Goal: Task Accomplishment & Management: Complete application form

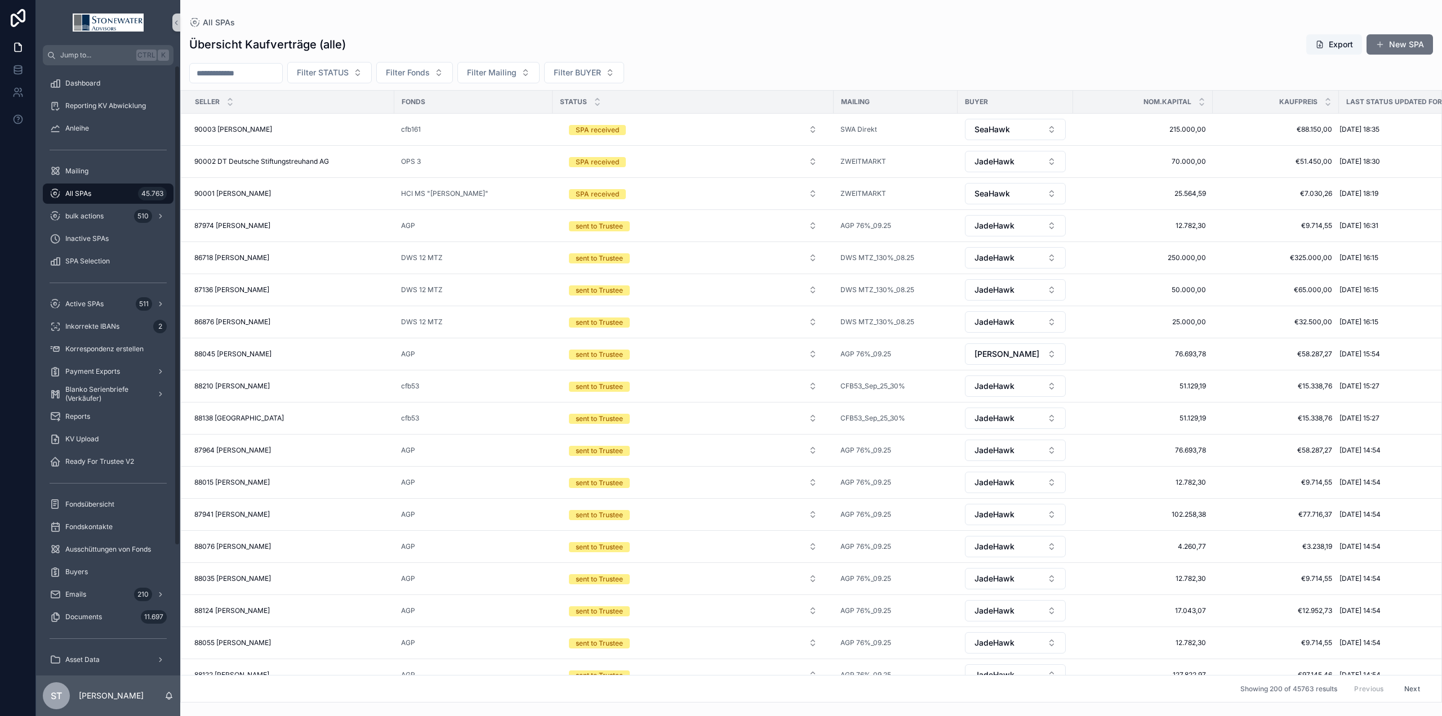
click at [89, 190] on span "All SPAs" at bounding box center [78, 193] width 26 height 9
click at [322, 162] on span "90002 DT Deutsche Stiftungstreuhand AG" at bounding box center [261, 161] width 135 height 9
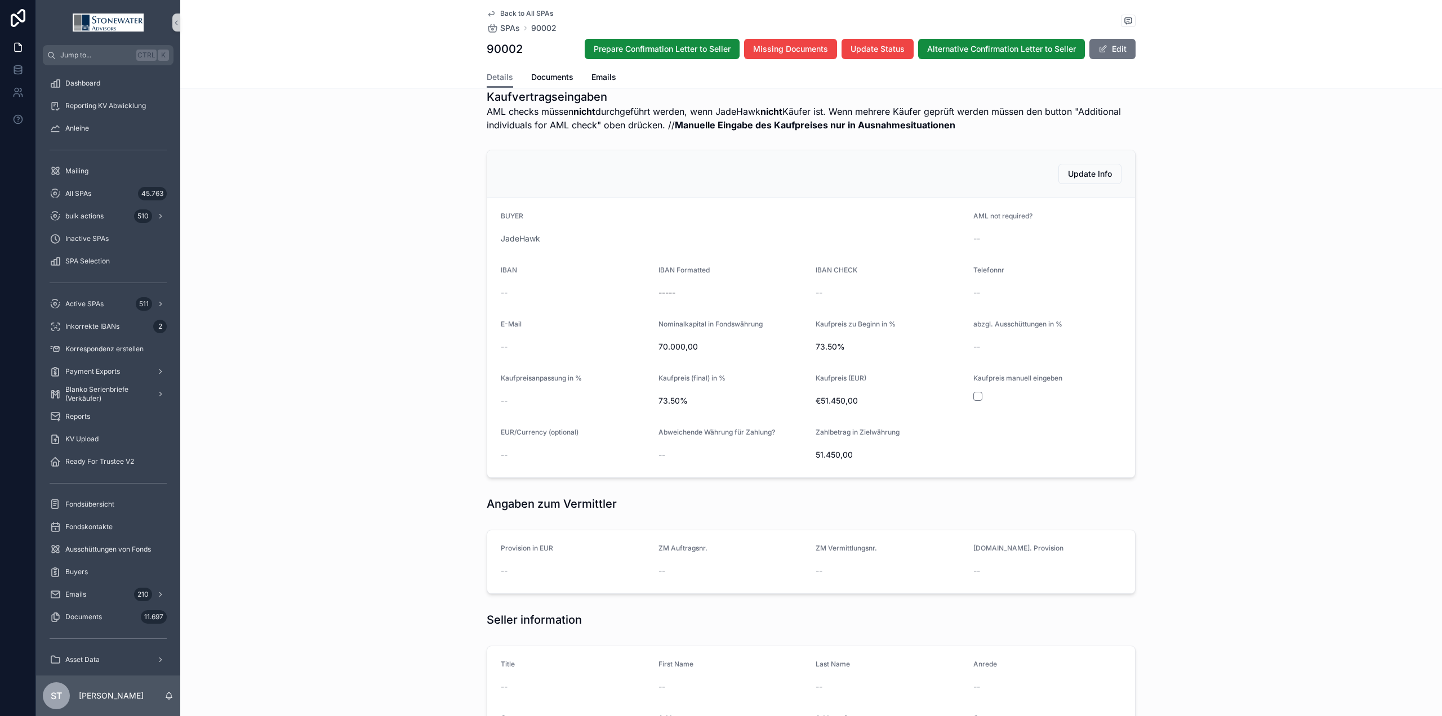
scroll to position [352, 0]
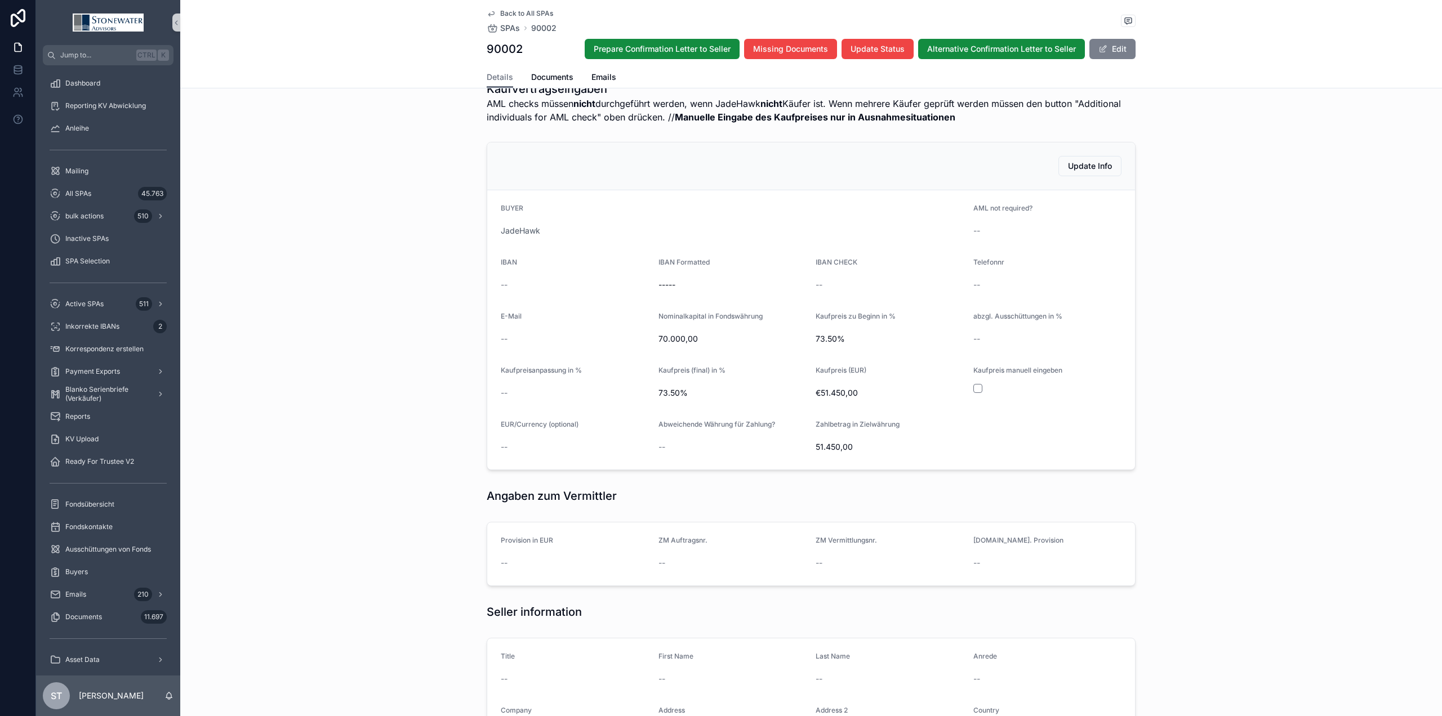
click at [1112, 46] on button "Edit" at bounding box center [1112, 49] width 46 height 20
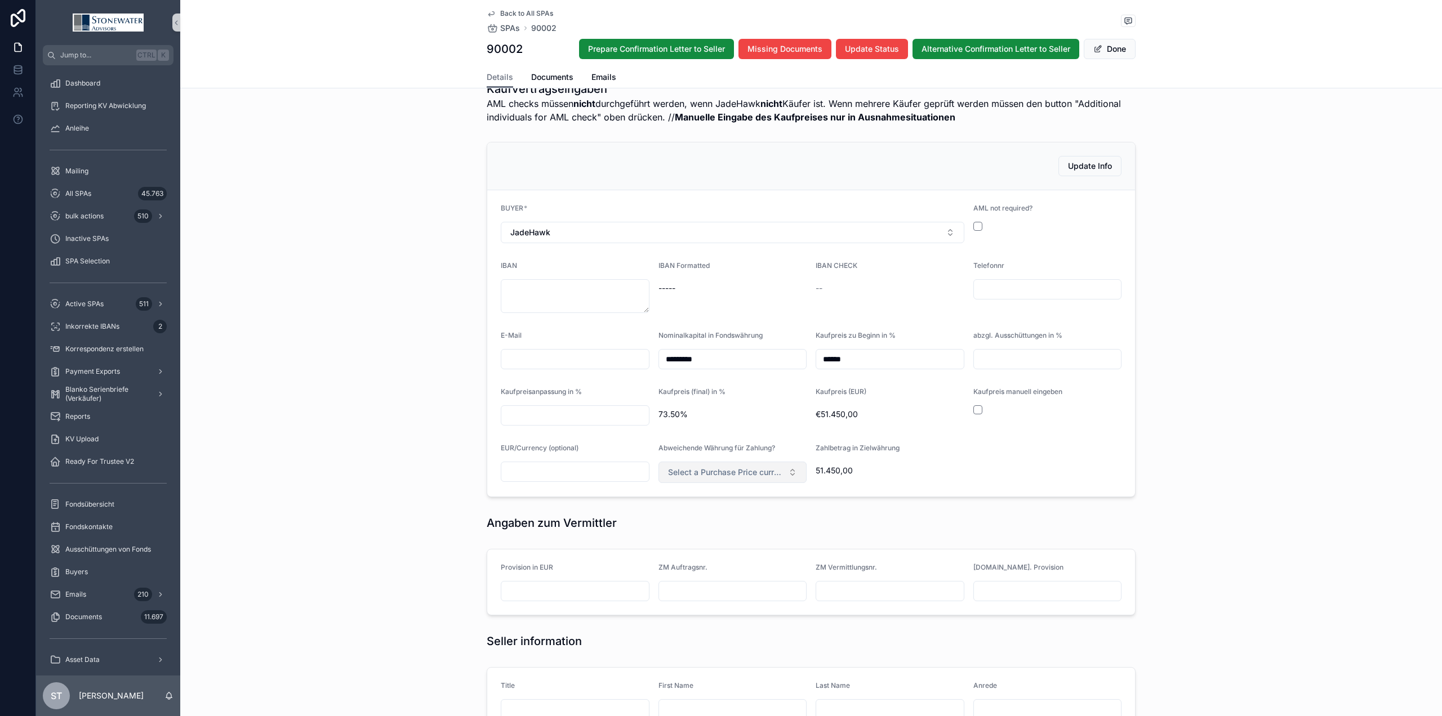
click at [724, 476] on span "Select a Purchase Price currency" at bounding box center [726, 472] width 116 height 11
click at [705, 538] on div "USD" at bounding box center [727, 534] width 143 height 17
click at [937, 476] on div "51.450,00" at bounding box center [890, 471] width 149 height 18
click at [1036, 465] on form "BUYER * JadeHawk AML not required? IBAN IBAN Formatted ----- IBAN CHECK -- Tele…" at bounding box center [811, 343] width 648 height 306
click at [1094, 51] on span "scrollable content" at bounding box center [1097, 48] width 9 height 9
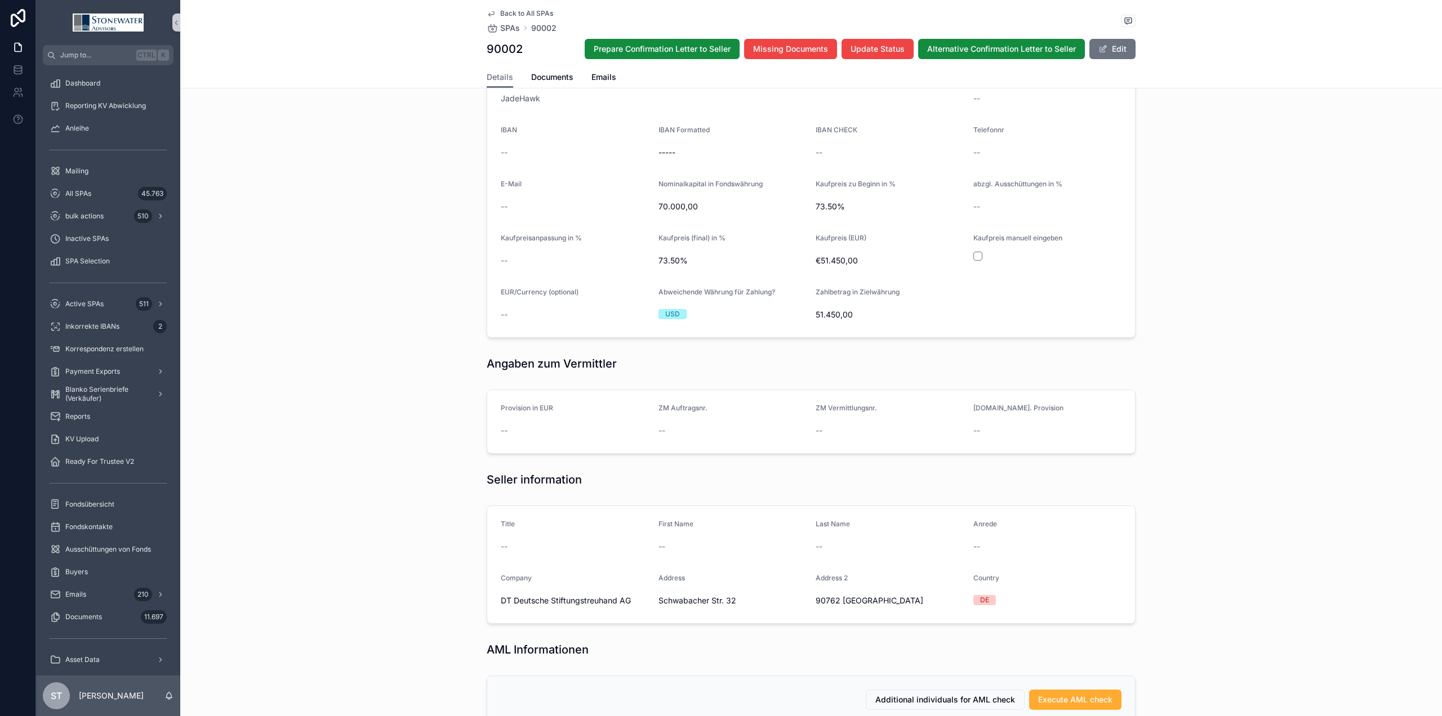
scroll to position [493, 0]
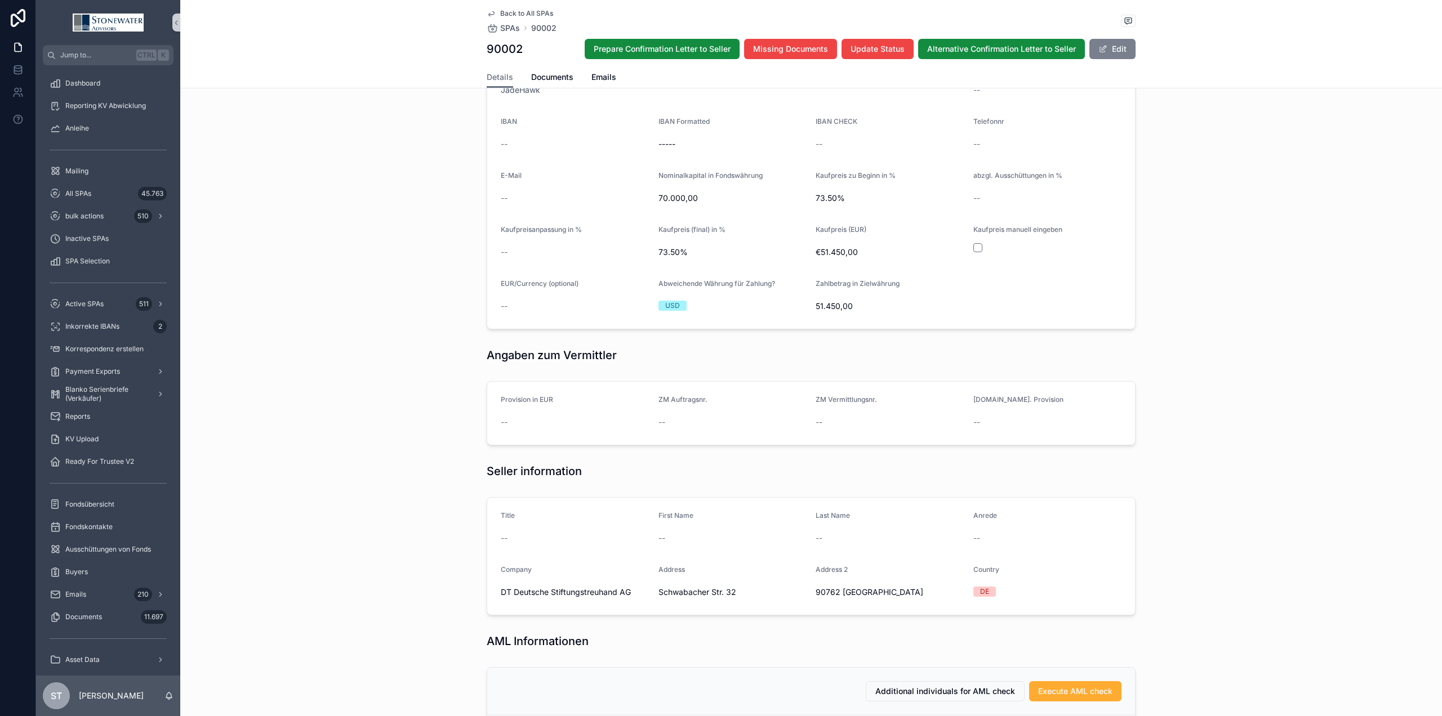
click at [1112, 51] on button "Edit" at bounding box center [1112, 49] width 46 height 20
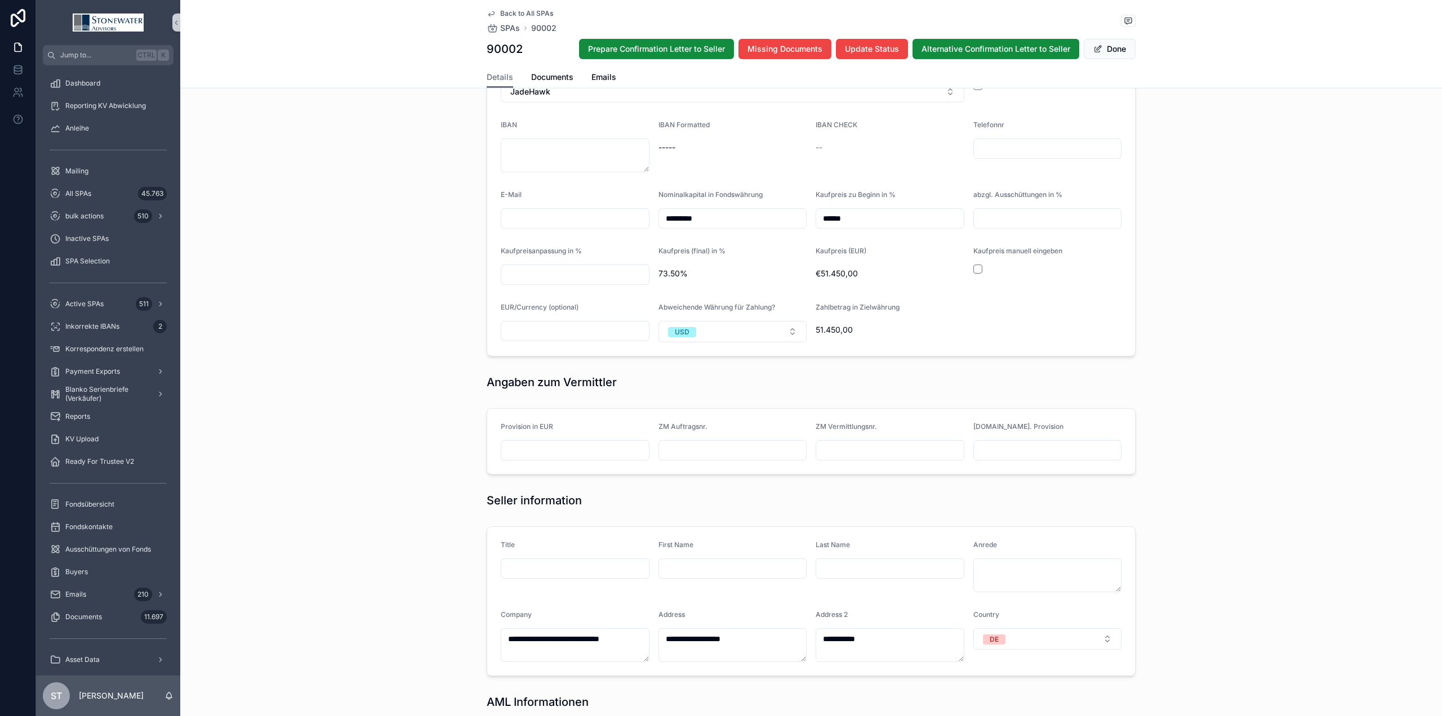
click at [596, 446] on input "scrollable content" at bounding box center [575, 451] width 148 height 16
click at [710, 448] on input "scrollable content" at bounding box center [733, 451] width 148 height 16
type input "*******"
click at [874, 455] on input "scrollable content" at bounding box center [890, 451] width 148 height 16
type input "*******"
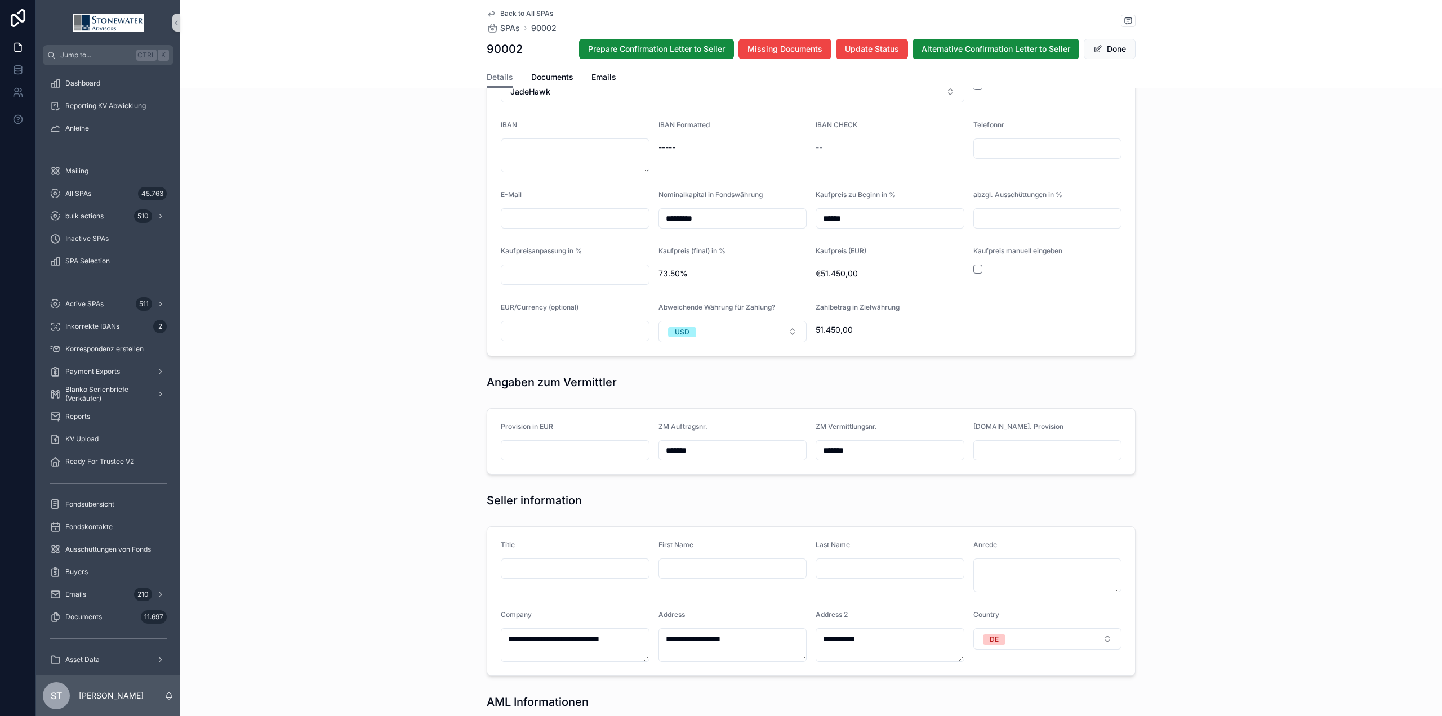
click at [1010, 451] on input "scrollable content" at bounding box center [1048, 451] width 148 height 16
type input "**********"
click at [838, 508] on div "Seller information" at bounding box center [811, 501] width 649 height 16
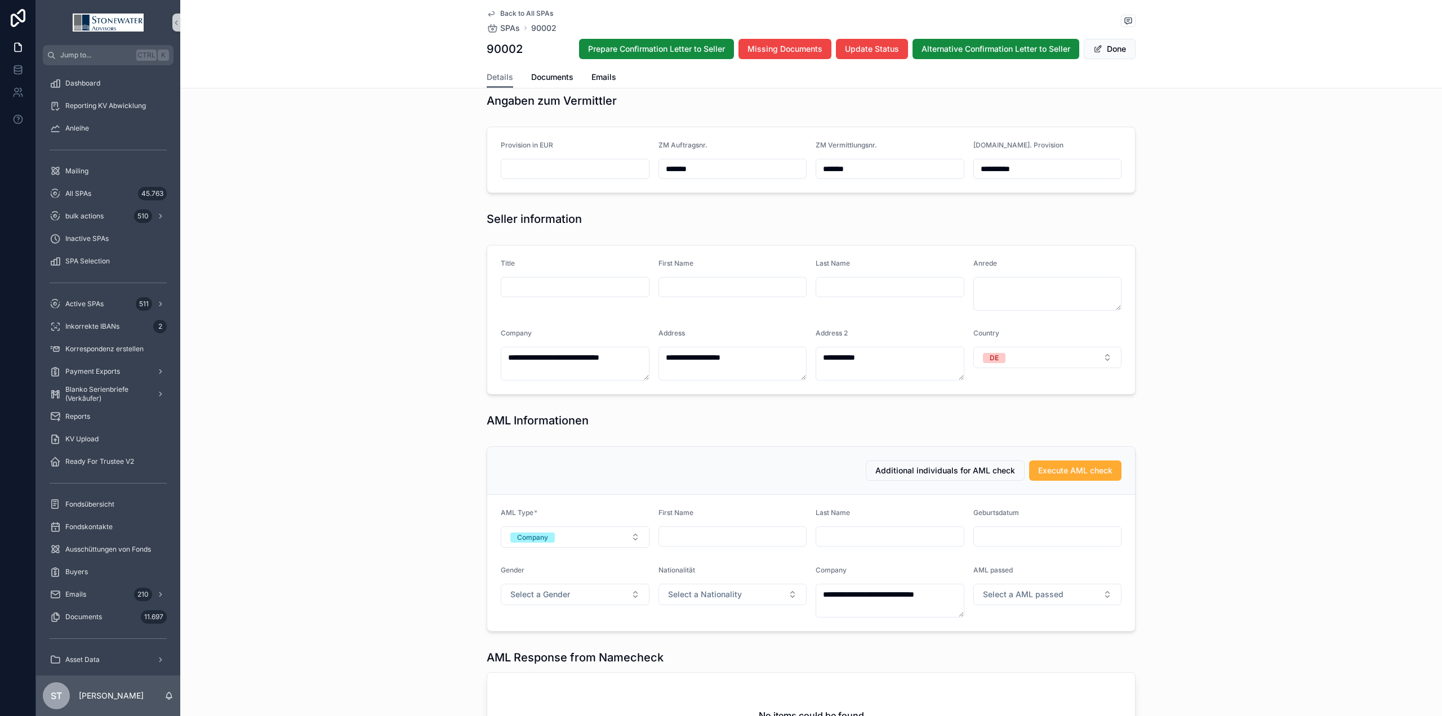
scroll to position [845, 0]
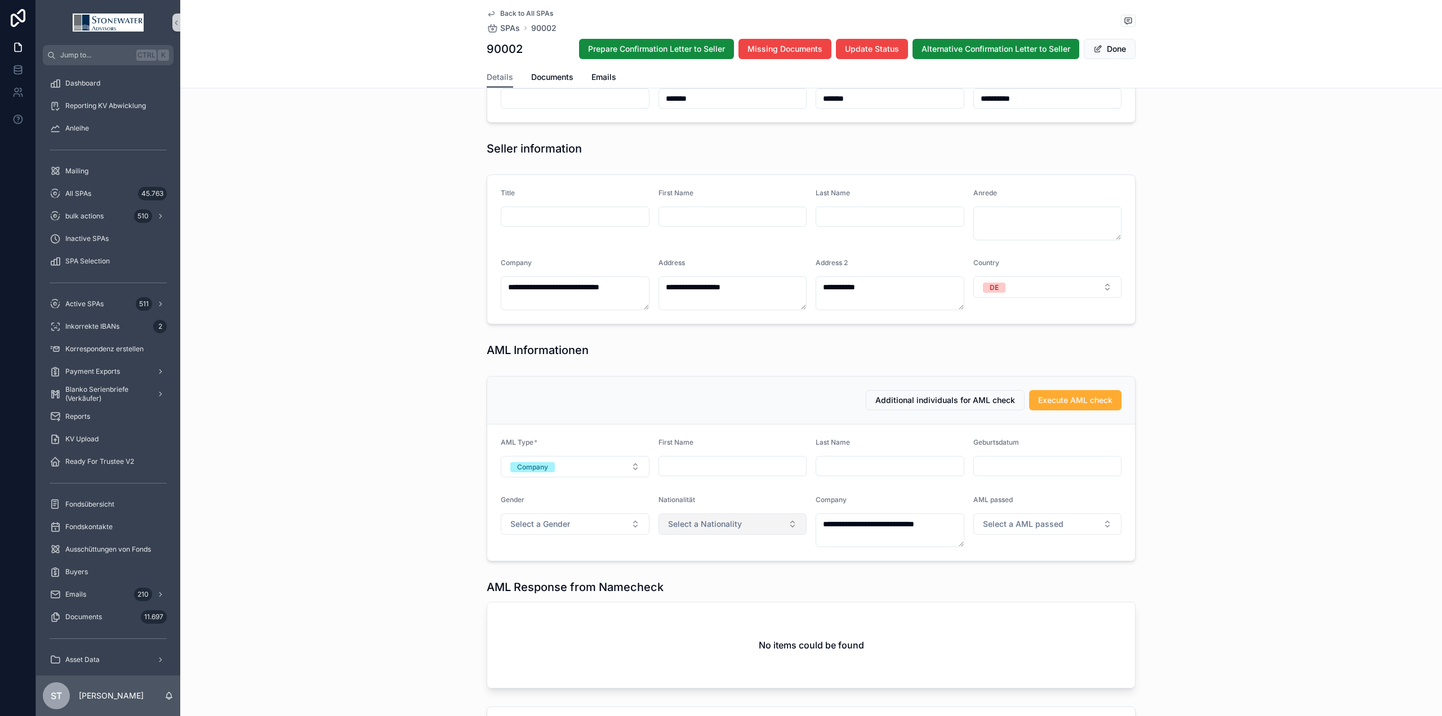
click at [754, 524] on button "Select a Nationality" at bounding box center [732, 524] width 149 height 21
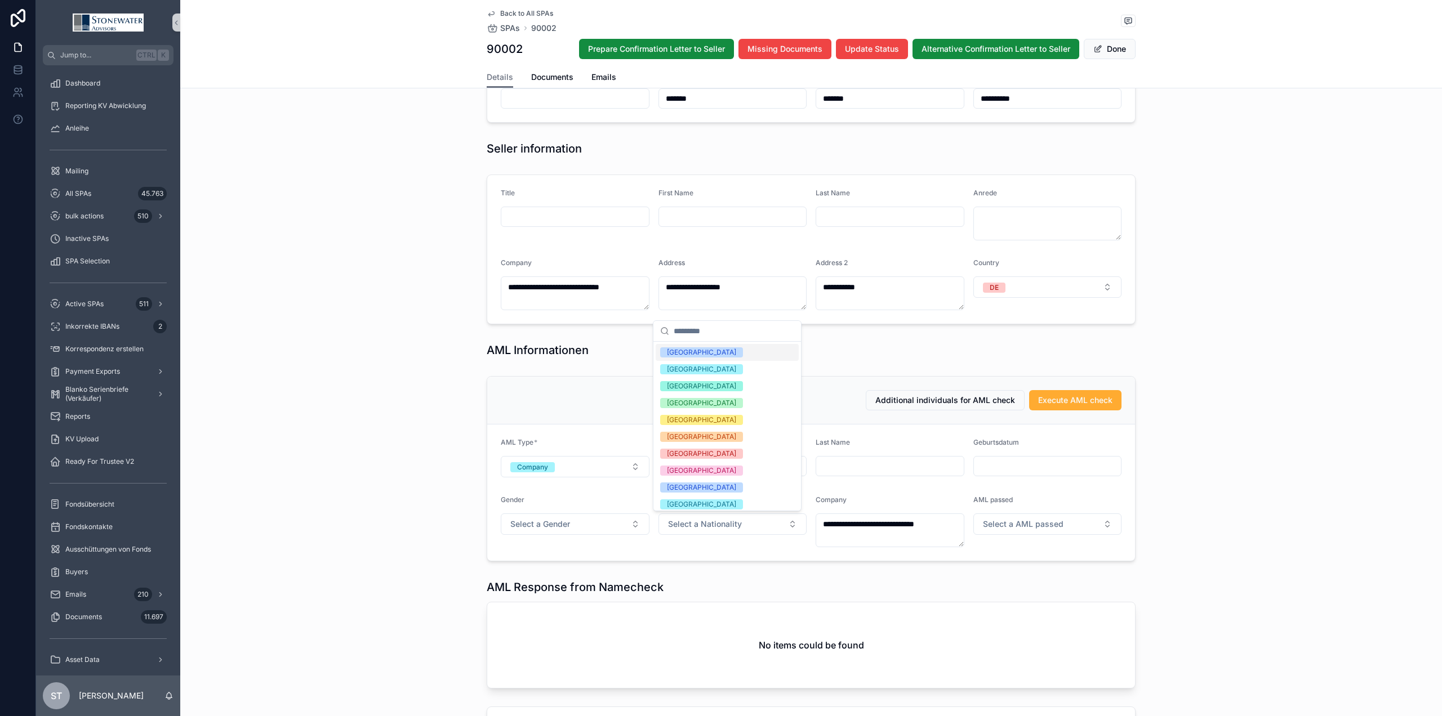
click at [720, 349] on div "[GEOGRAPHIC_DATA]" at bounding box center [727, 352] width 143 height 17
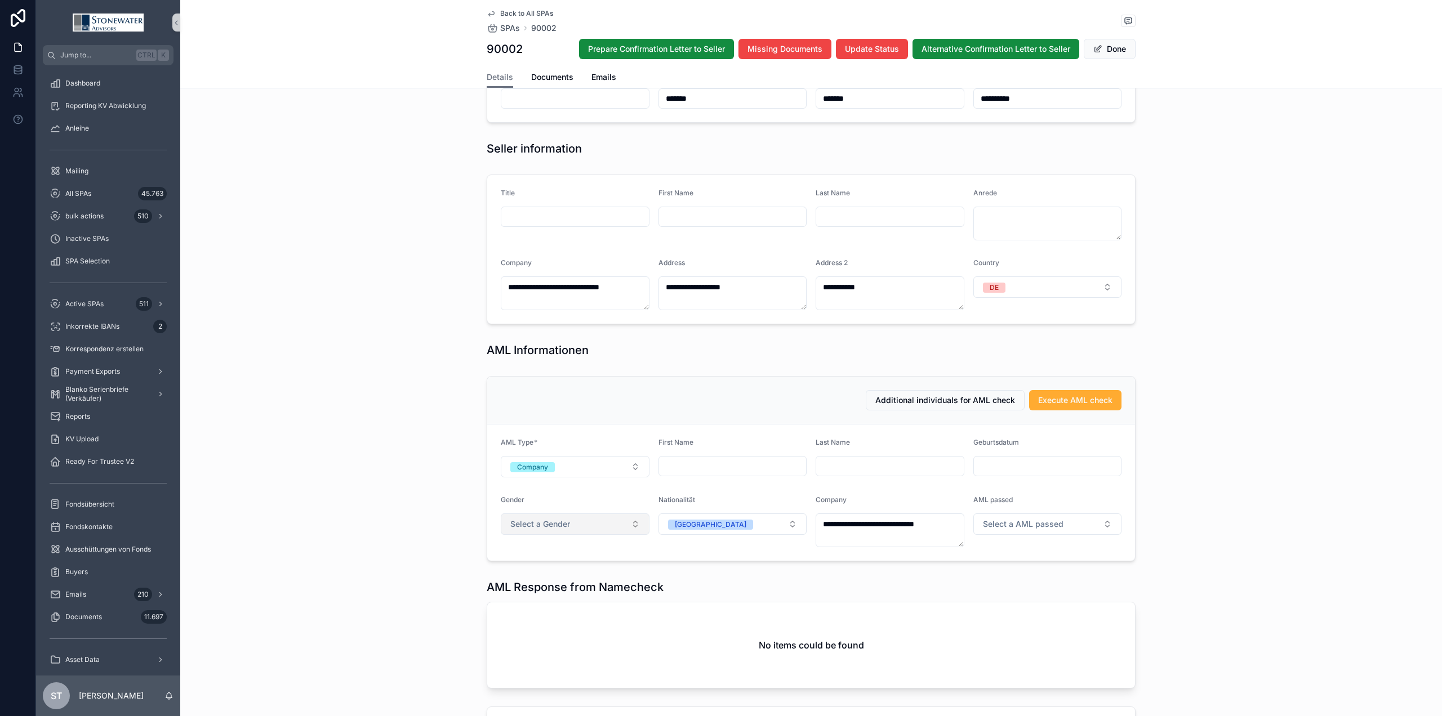
click at [550, 518] on button "Select a Gender" at bounding box center [575, 524] width 149 height 21
click at [530, 688] on span "Firma" at bounding box center [519, 688] width 32 height 10
click at [1079, 402] on span "Execute AML check" at bounding box center [1075, 400] width 74 height 11
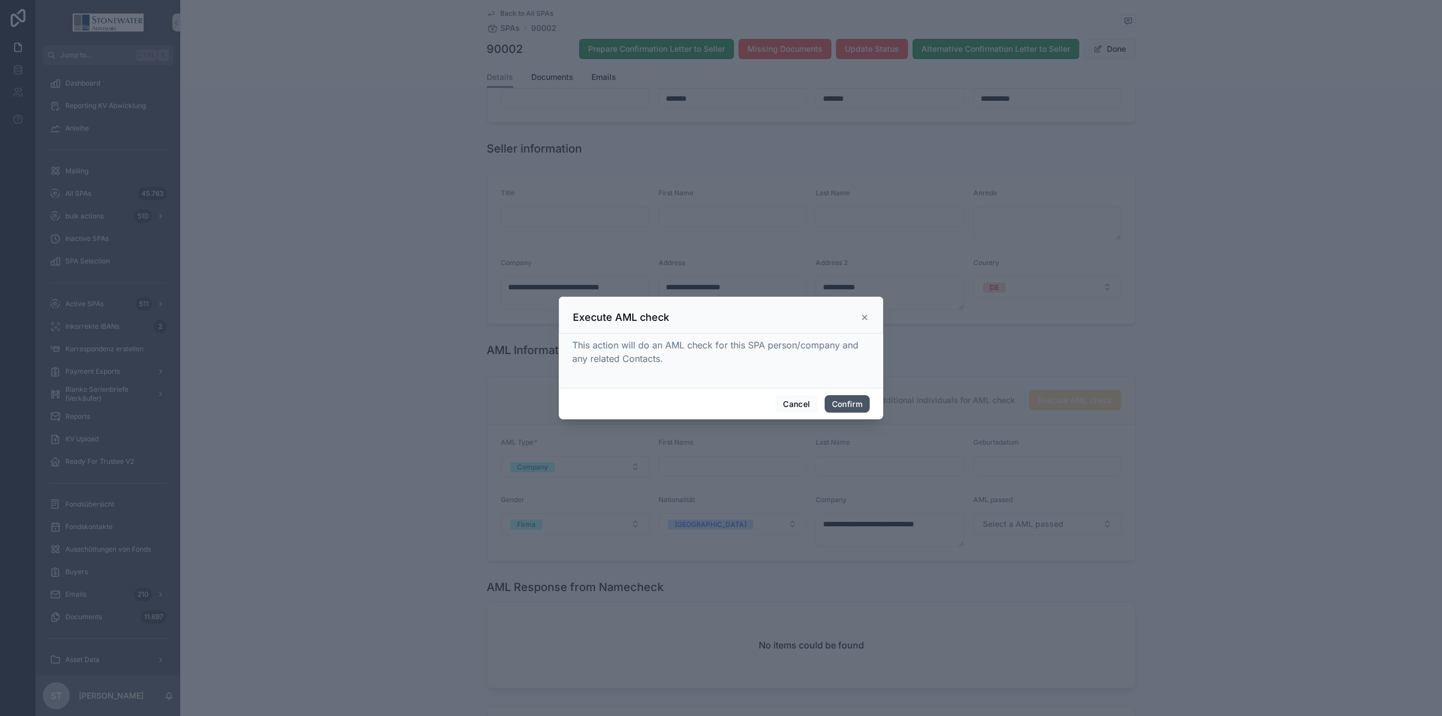
click at [859, 398] on button "Confirm" at bounding box center [847, 404] width 45 height 18
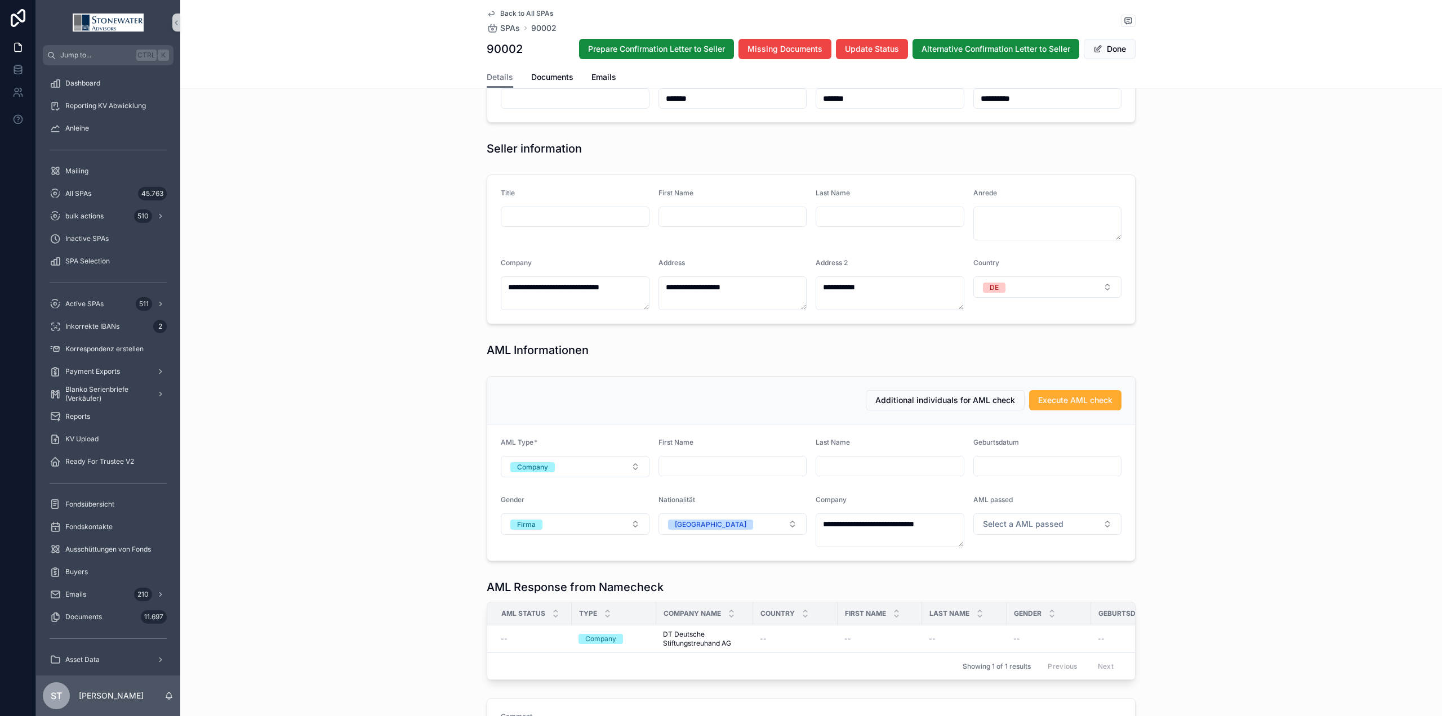
type textarea "**********"
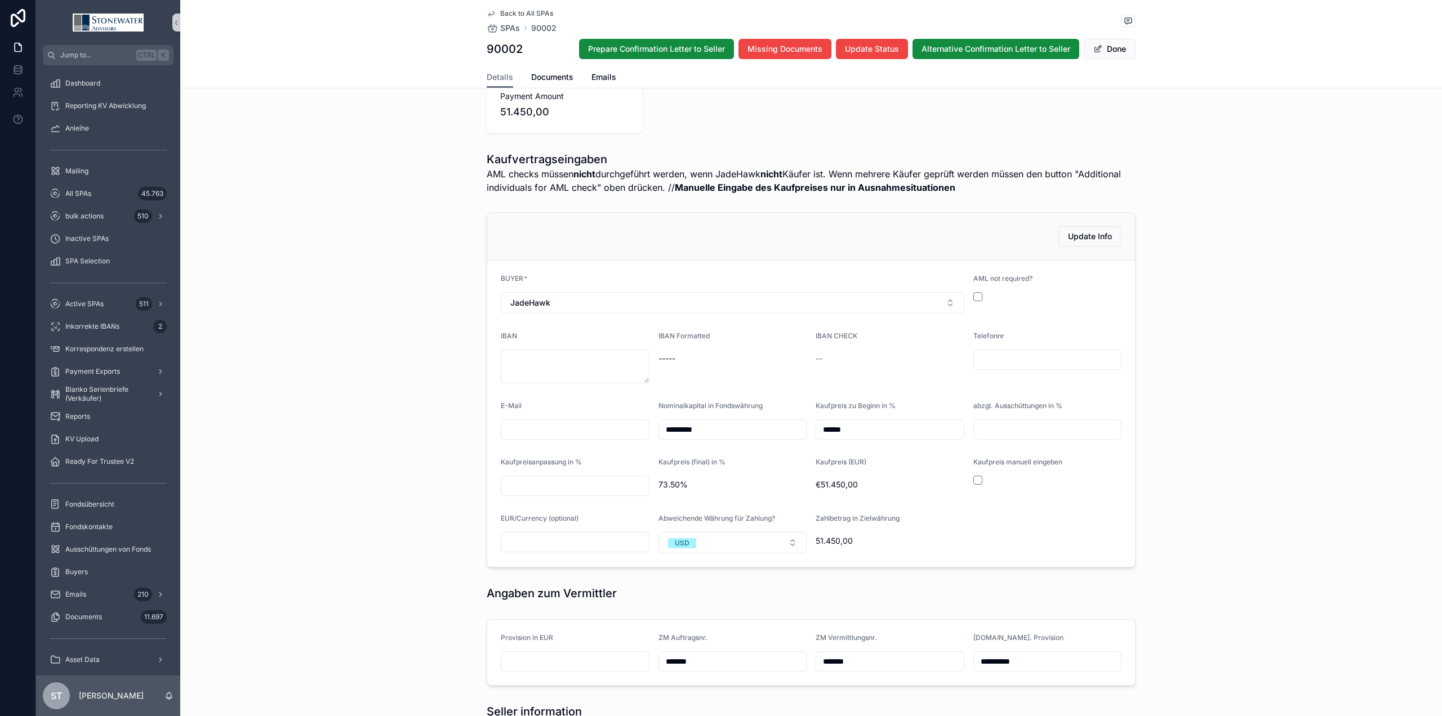
scroll to position [0, 0]
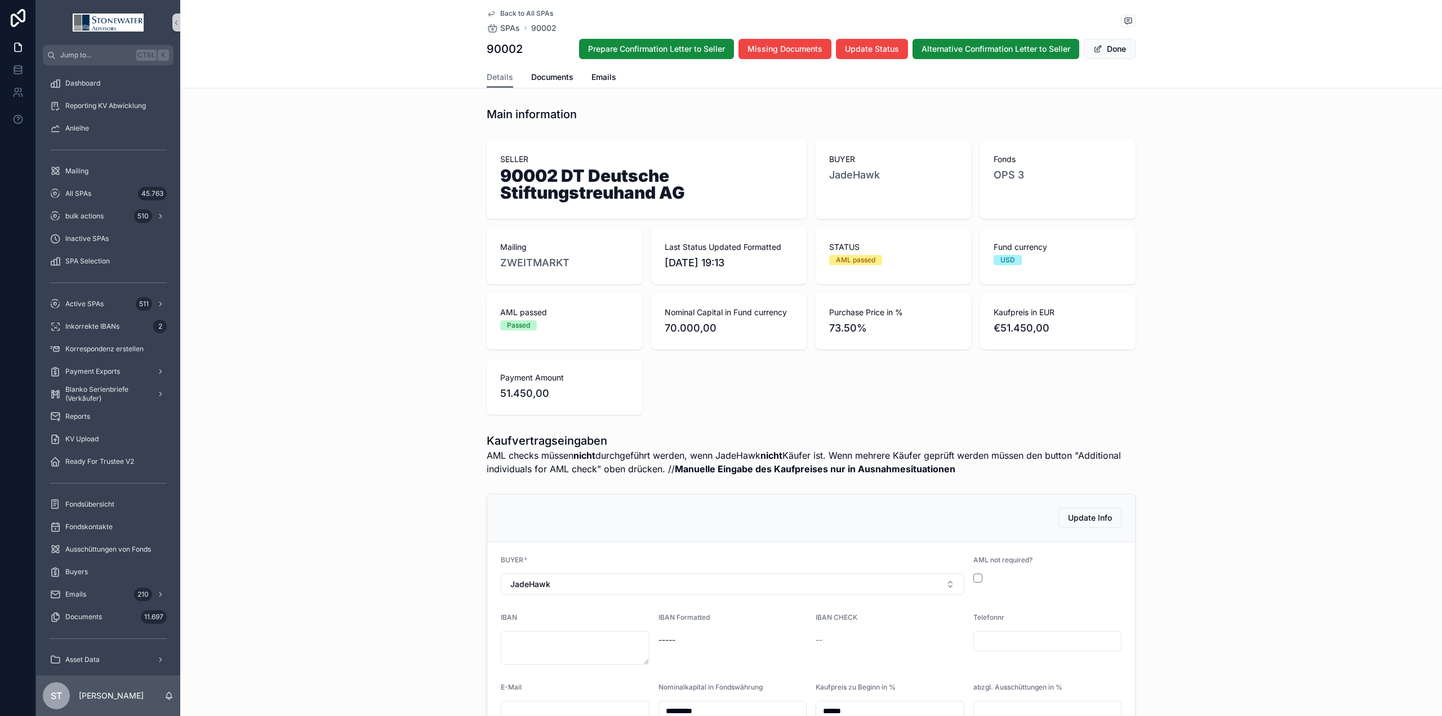
click at [511, 12] on span "Back to All SPAs" at bounding box center [526, 13] width 53 height 9
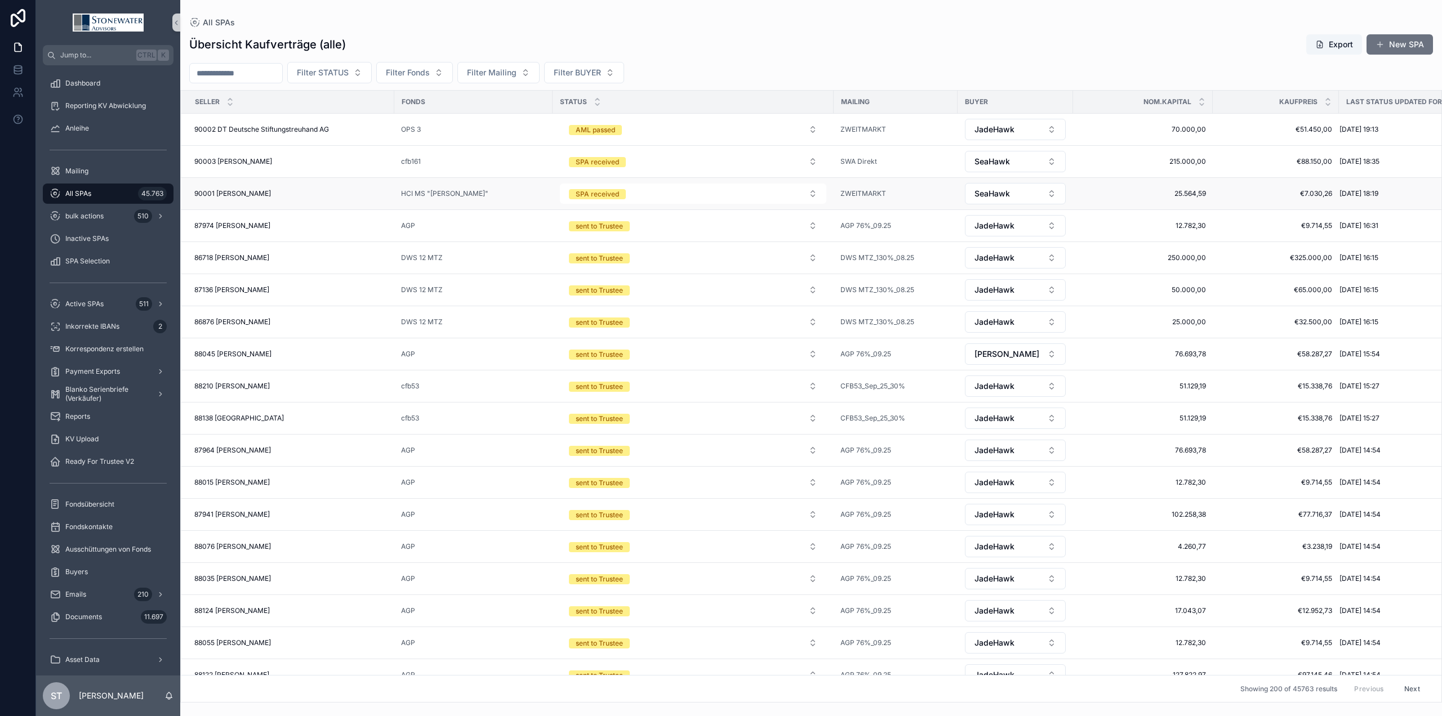
click at [329, 192] on div "90001 [PERSON_NAME] 90001 [PERSON_NAME]" at bounding box center [290, 193] width 193 height 9
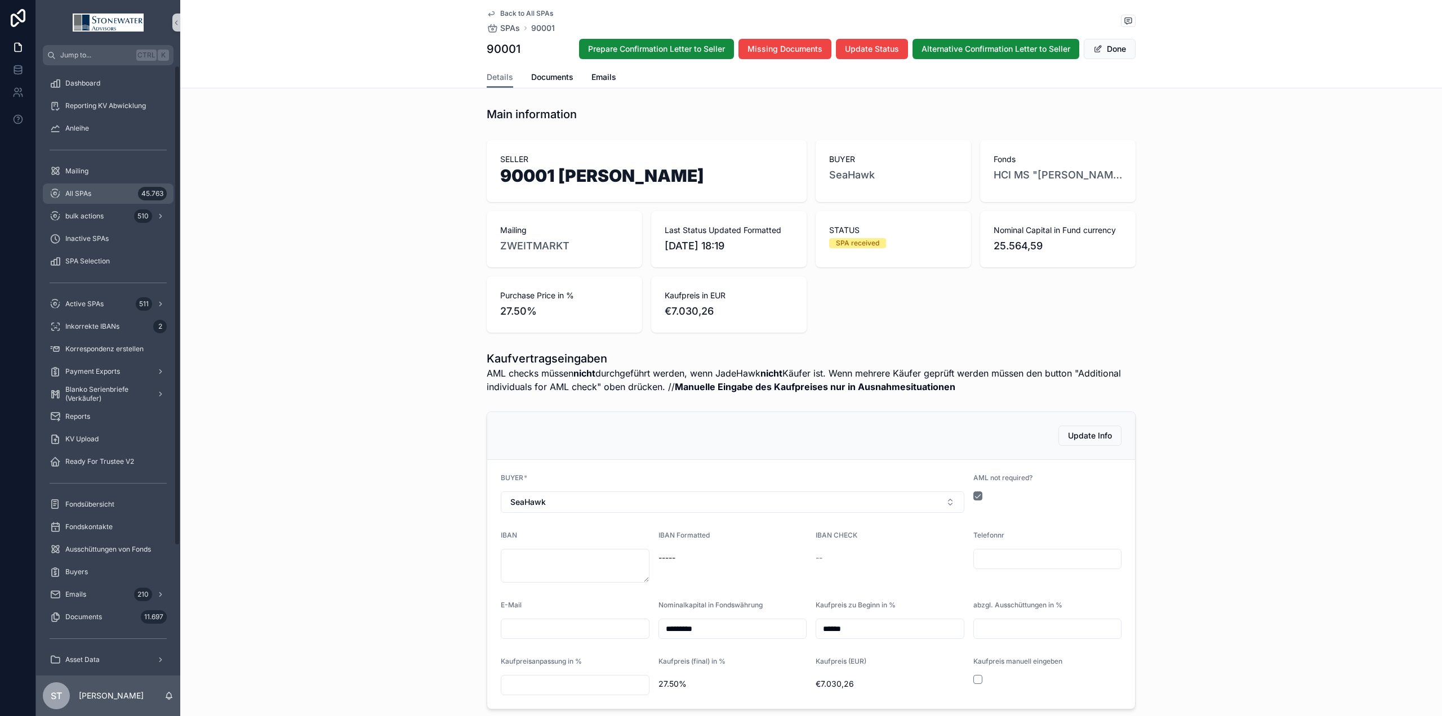
drag, startPoint x: 79, startPoint y: 188, endPoint x: 141, endPoint y: 198, distance: 62.7
click at [79, 188] on div "All SPAs 45.763" at bounding box center [108, 194] width 117 height 18
